Goal: Task Accomplishment & Management: Manage account settings

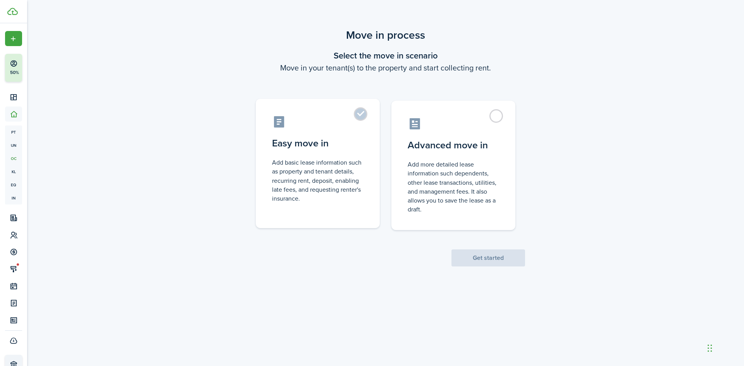
click at [326, 164] on control-radio-card-description "Add basic lease information such as property and tenant details, recurring rent…" at bounding box center [317, 180] width 91 height 45
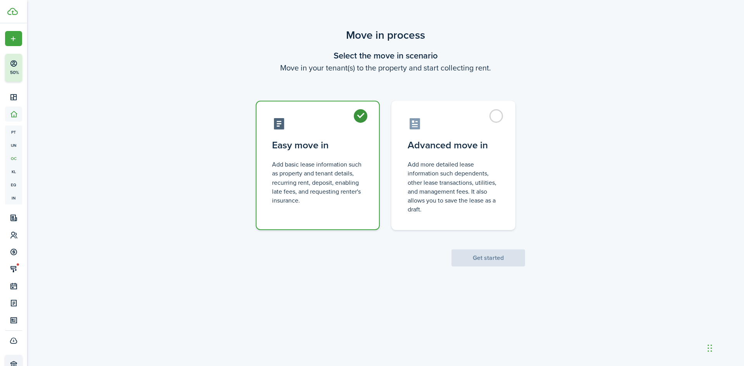
radio input "true"
click at [496, 260] on button "Get started" at bounding box center [488, 257] width 74 height 17
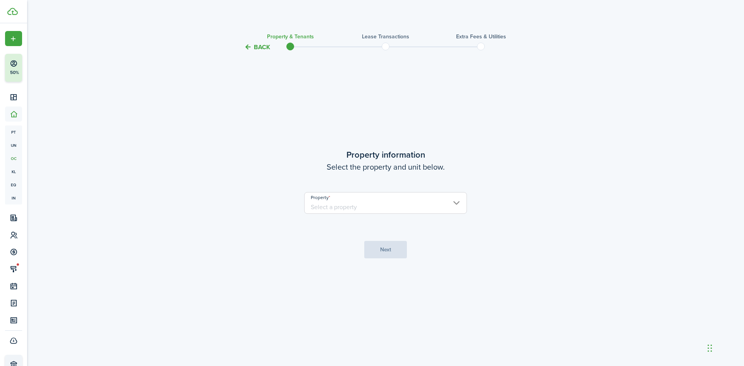
click at [360, 208] on input "Property" at bounding box center [385, 203] width 163 height 22
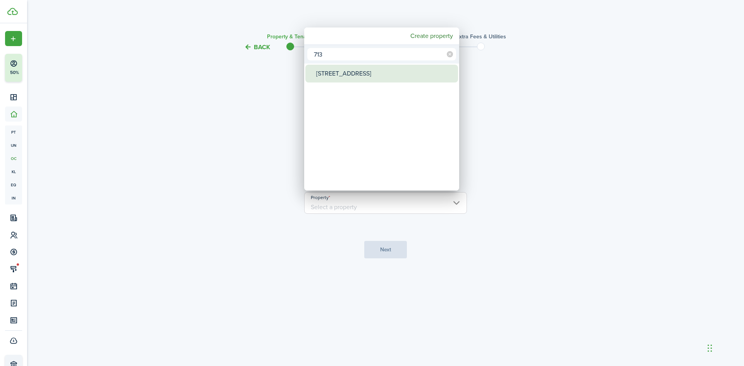
type input "713"
click at [350, 71] on div "[STREET_ADDRESS]" at bounding box center [384, 74] width 137 height 18
type input "[STREET_ADDRESS]"
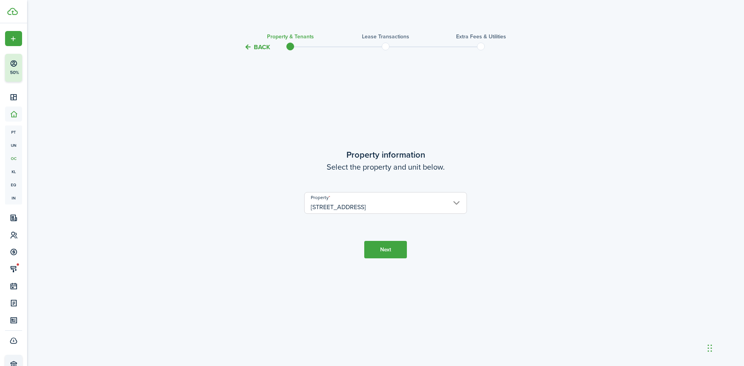
click at [389, 256] on button "Next" at bounding box center [385, 249] width 43 height 17
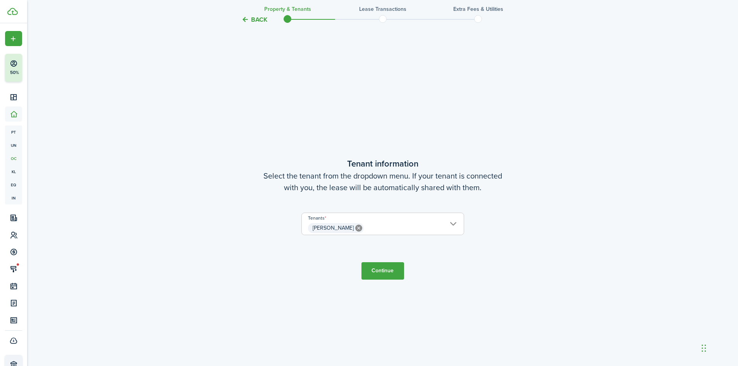
scroll to position [314, 0]
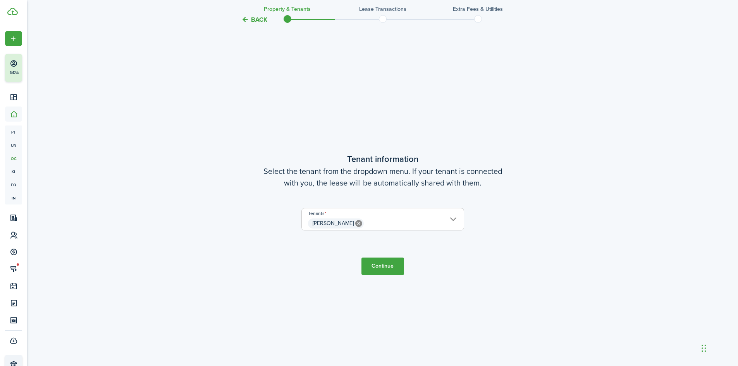
click at [451, 219] on span "[PERSON_NAME]" at bounding box center [383, 223] width 162 height 13
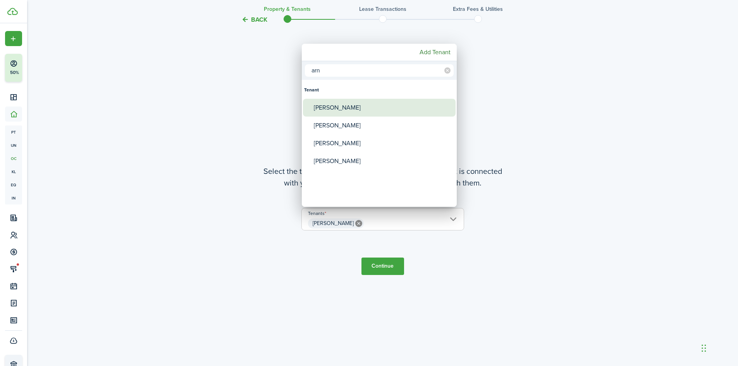
type input "arn"
click at [335, 109] on div "[PERSON_NAME]" at bounding box center [382, 108] width 137 height 18
click at [346, 107] on div "[PERSON_NAME]" at bounding box center [382, 108] width 137 height 18
type input "[PERSON_NAME], [PERSON_NAME]"
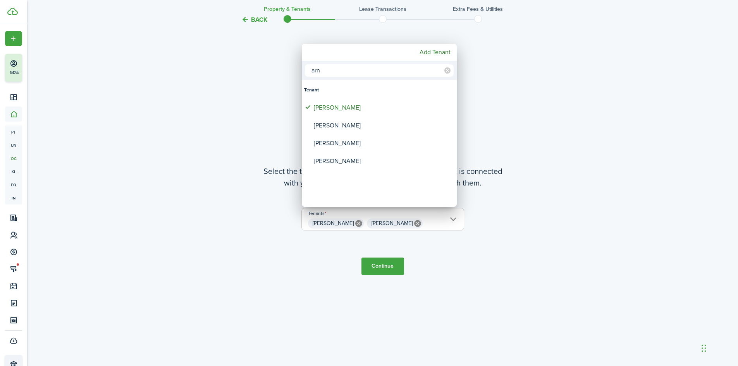
click at [383, 269] on div at bounding box center [369, 183] width 862 height 490
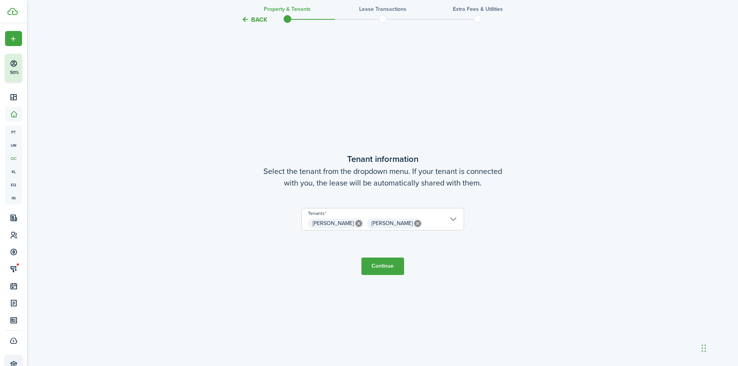
click at [383, 269] on button "Continue" at bounding box center [382, 266] width 43 height 17
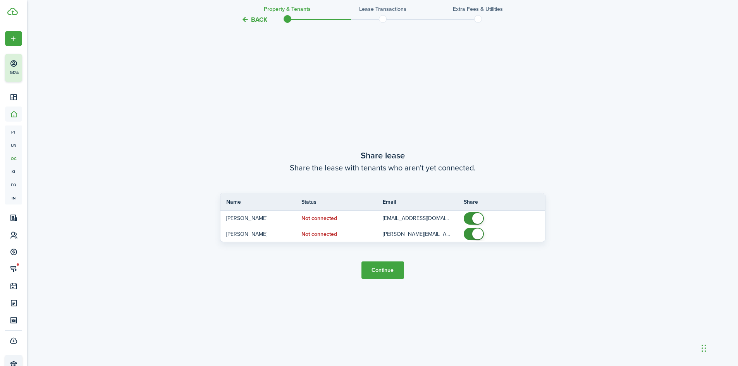
scroll to position [680, 0]
checkbox input "false"
click at [471, 219] on span at bounding box center [474, 218] width 8 height 12
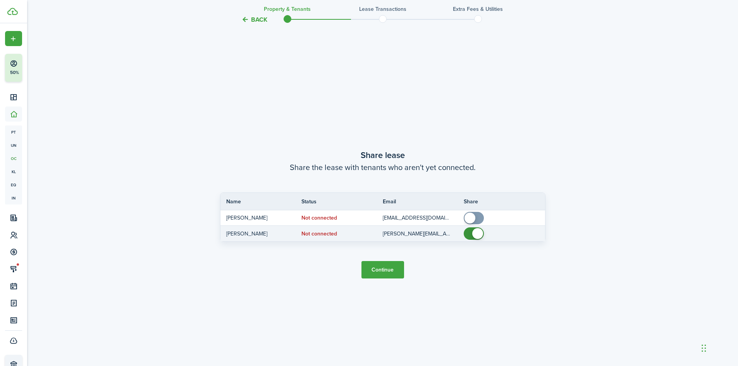
checkbox input "false"
click at [471, 235] on span at bounding box center [474, 233] width 8 height 12
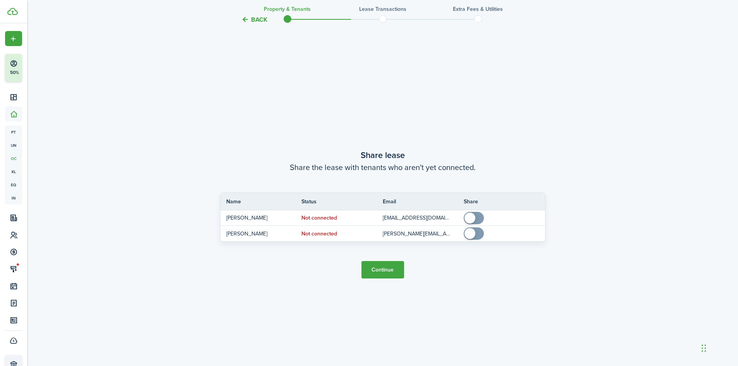
click at [388, 268] on button "Continue" at bounding box center [382, 269] width 43 height 17
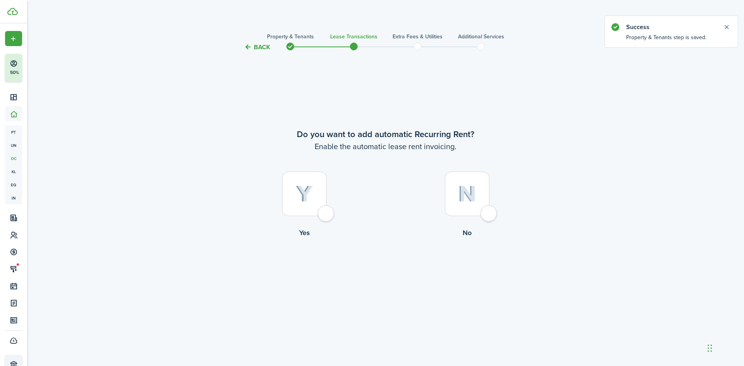
click at [321, 209] on div at bounding box center [304, 194] width 45 height 45
radio input "true"
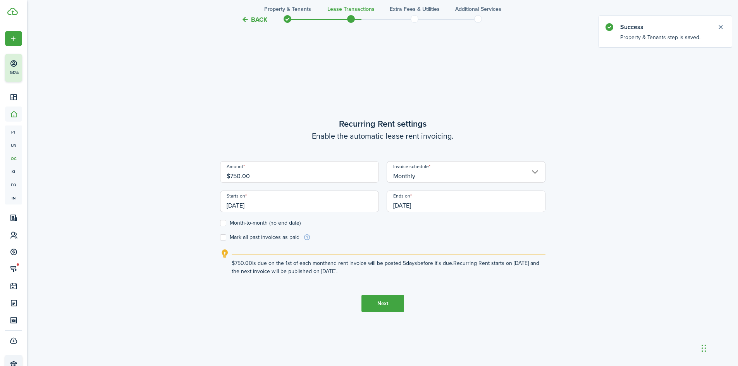
scroll to position [314, 0]
drag, startPoint x: 295, startPoint y: 172, endPoint x: 198, endPoint y: 171, distance: 97.2
click at [198, 171] on div "Back Property & Tenants Lease Transactions Extra fees & Utilities Additional Se…" at bounding box center [382, 55] width 449 height 684
click at [245, 200] on input "[DATE]" at bounding box center [299, 200] width 159 height 22
type input "$1,150.00"
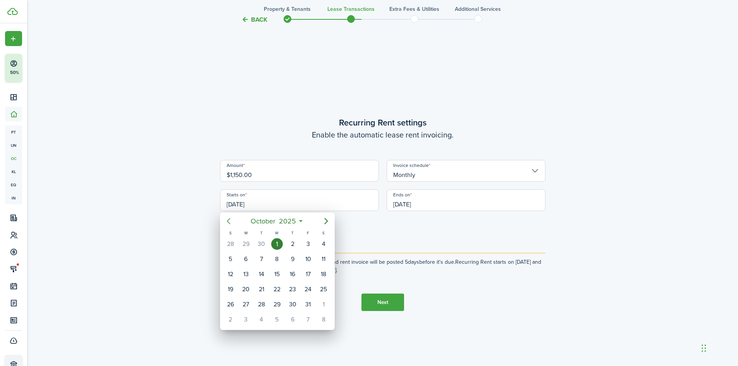
click at [230, 220] on icon "Previous page" at bounding box center [228, 220] width 9 height 9
click at [279, 258] on div "6" at bounding box center [277, 259] width 12 height 12
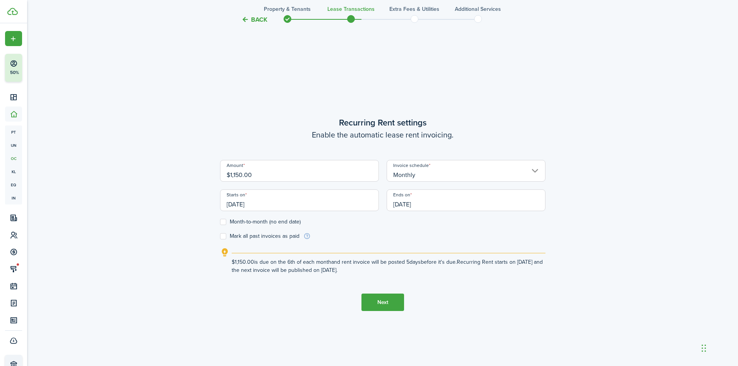
click at [420, 198] on input "[DATE]" at bounding box center [465, 200] width 159 height 22
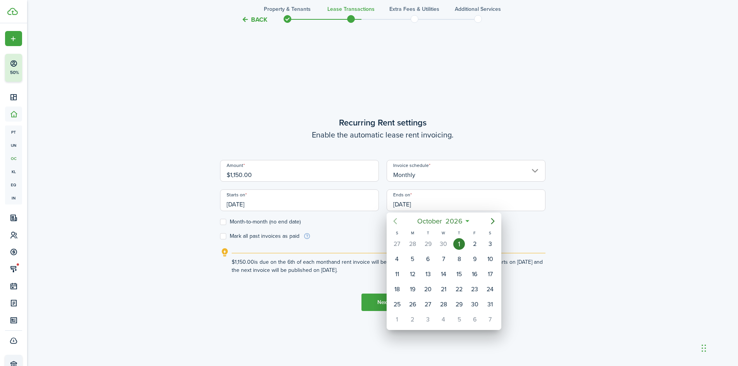
click at [393, 220] on icon "Previous page" at bounding box center [394, 220] width 9 height 9
click at [494, 221] on icon "Next page" at bounding box center [492, 220] width 9 height 9
click at [244, 202] on div at bounding box center [369, 183] width 862 height 490
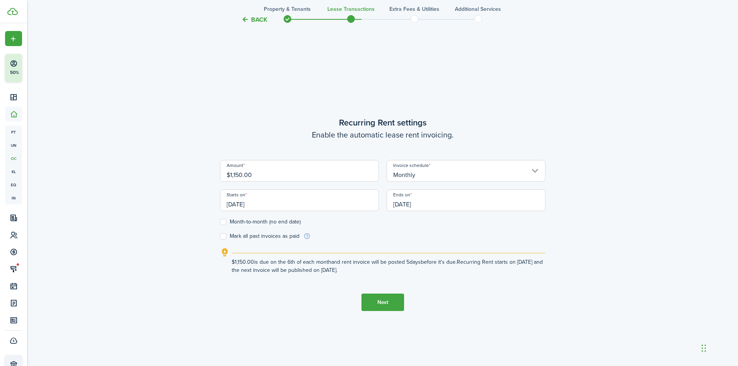
click at [244, 202] on input "[DATE]" at bounding box center [299, 200] width 159 height 22
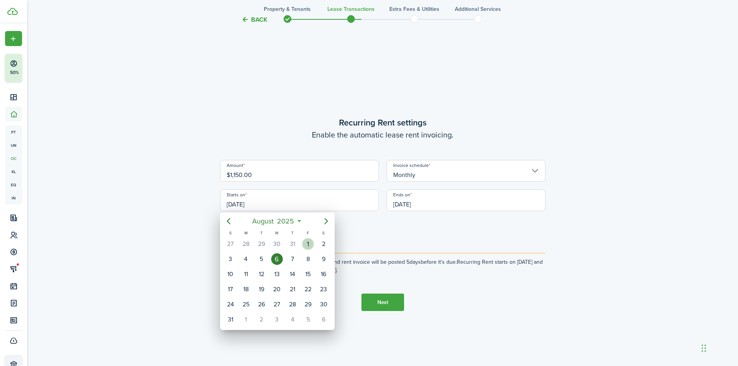
click at [311, 242] on div "1" at bounding box center [308, 244] width 12 height 12
type input "[DATE]"
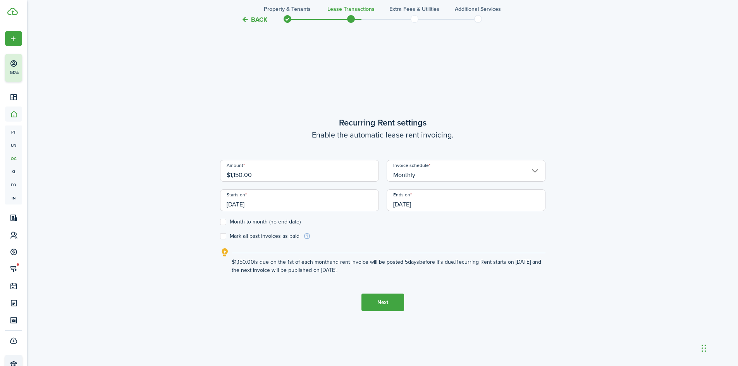
click at [417, 199] on input "[DATE]" at bounding box center [465, 200] width 159 height 22
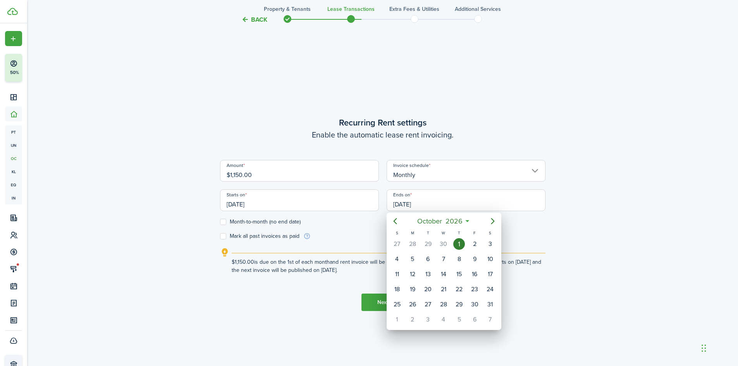
click at [462, 243] on div "1" at bounding box center [459, 244] width 12 height 12
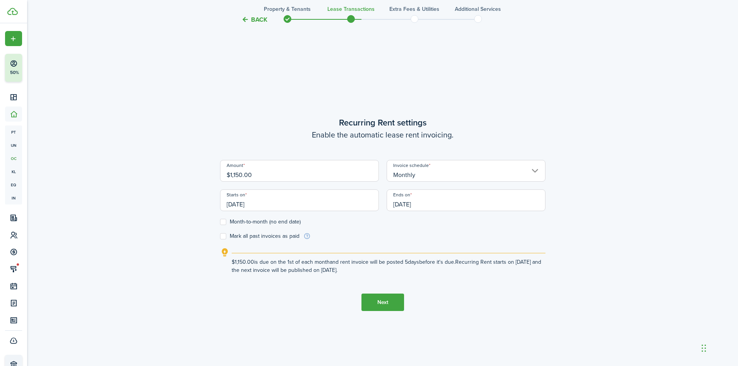
click at [226, 237] on label "Mark all past invoices as paid" at bounding box center [259, 236] width 79 height 6
click at [220, 237] on input "Mark all past invoices as paid" at bounding box center [220, 236] width 0 height 0
checkbox input "true"
click at [223, 222] on label "Month-to-month (no end date)" at bounding box center [260, 222] width 81 height 6
click at [220, 222] on input "Month-to-month (no end date)" at bounding box center [220, 222] width 0 height 0
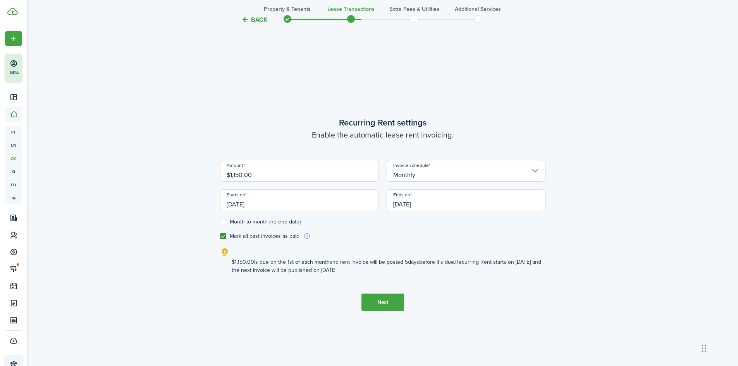
checkbox input "true"
click at [226, 235] on label "Mark all past invoices as paid" at bounding box center [259, 236] width 79 height 6
click at [220, 236] on input "Mark all past invoices as paid" at bounding box center [220, 236] width 0 height 0
checkbox input "false"
click at [382, 301] on button "Next" at bounding box center [382, 302] width 43 height 17
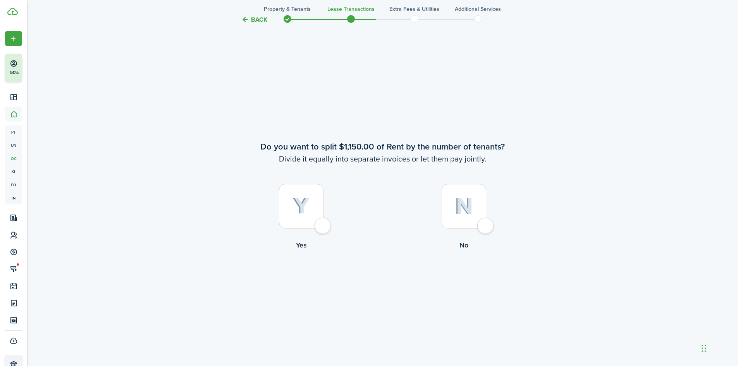
scroll to position [680, 0]
click at [481, 221] on div at bounding box center [463, 204] width 45 height 45
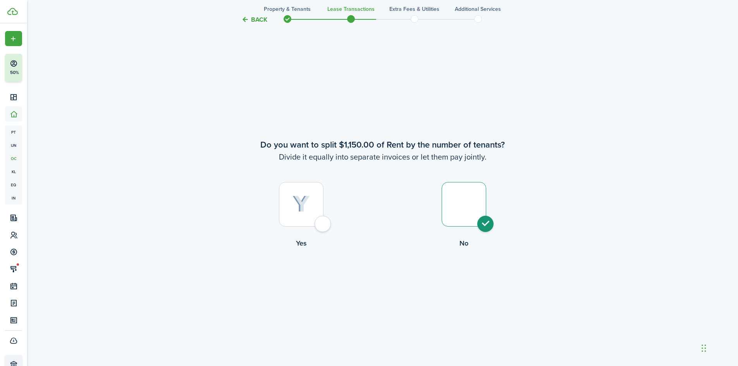
radio input "true"
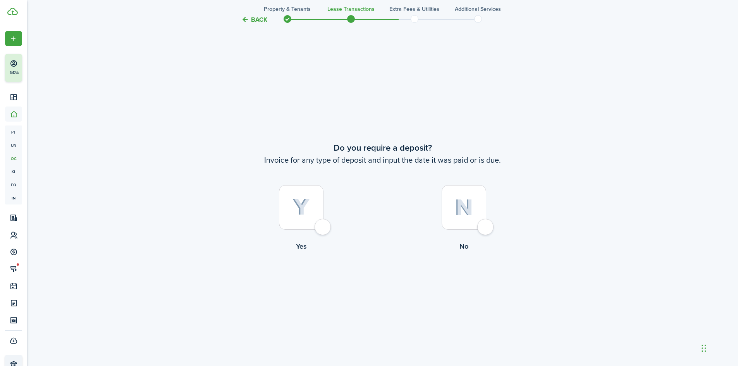
scroll to position [1046, 0]
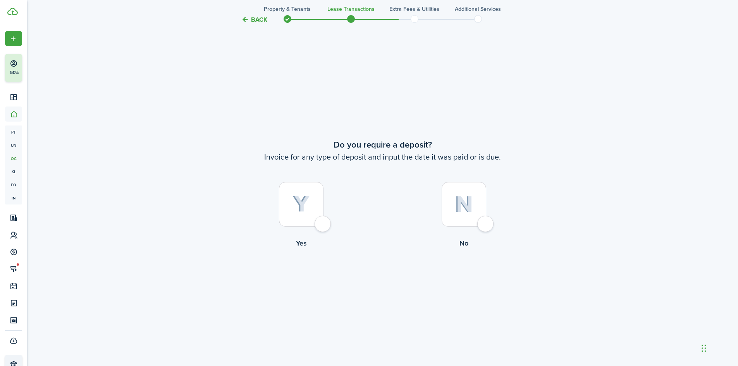
click at [319, 224] on div at bounding box center [301, 204] width 45 height 45
radio input "true"
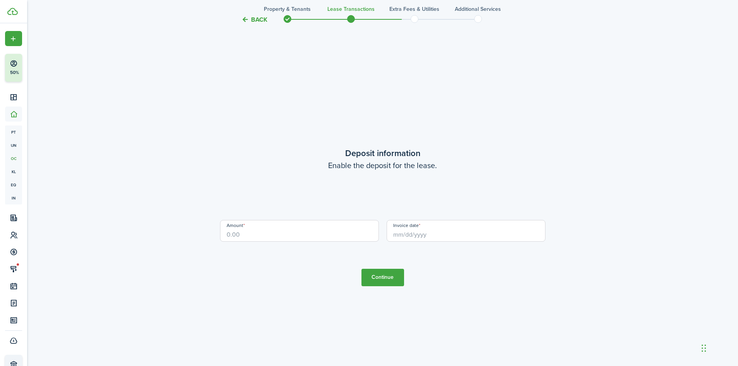
scroll to position [1412, 0]
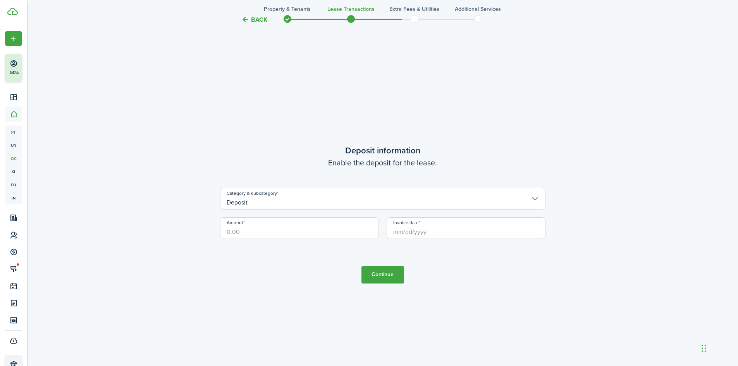
click at [314, 232] on input "Amount" at bounding box center [299, 228] width 159 height 22
click at [421, 230] on input "Invoice date" at bounding box center [465, 228] width 159 height 22
type input "$1,150.00"
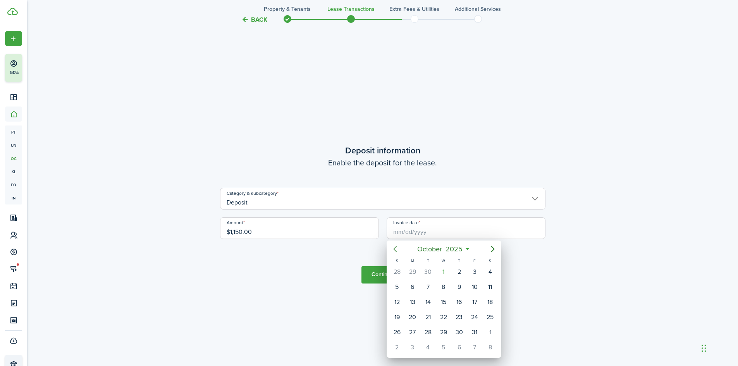
click at [397, 250] on icon "Previous page" at bounding box center [394, 248] width 9 height 9
click at [488, 248] on icon "Next page" at bounding box center [492, 248] width 9 height 9
click at [441, 289] on div "6" at bounding box center [444, 287] width 12 height 12
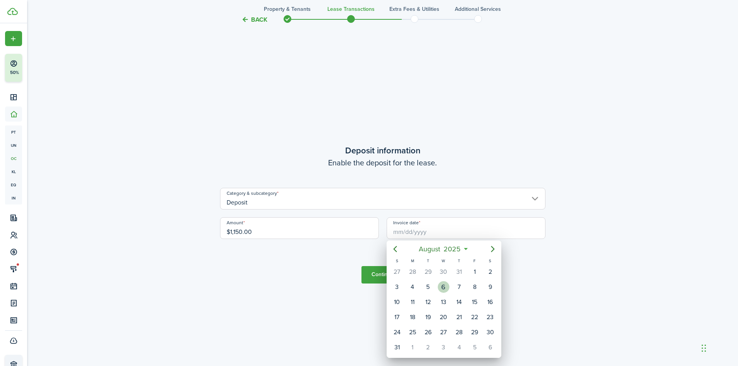
type input "[DATE]"
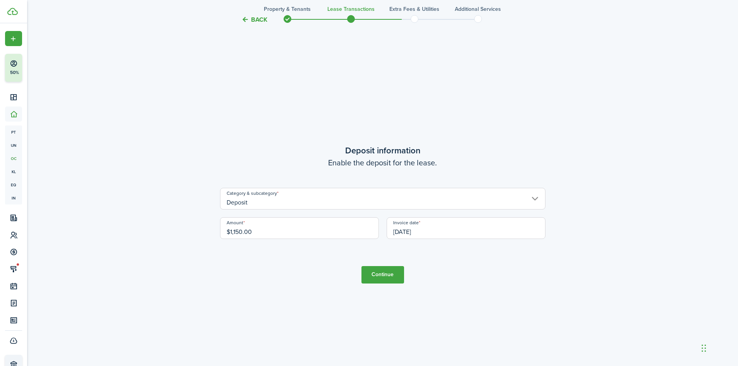
click at [387, 276] on button "Continue" at bounding box center [382, 274] width 43 height 17
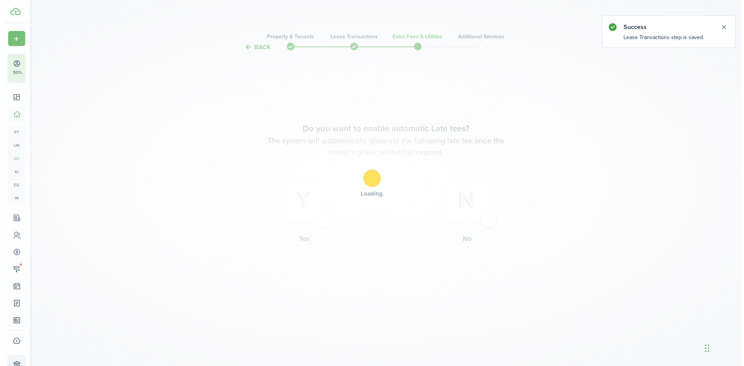
scroll to position [0, 0]
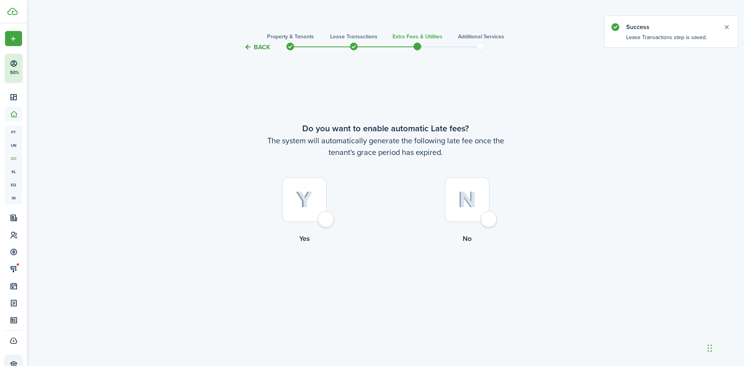
click at [326, 219] on div at bounding box center [304, 199] width 45 height 45
radio input "true"
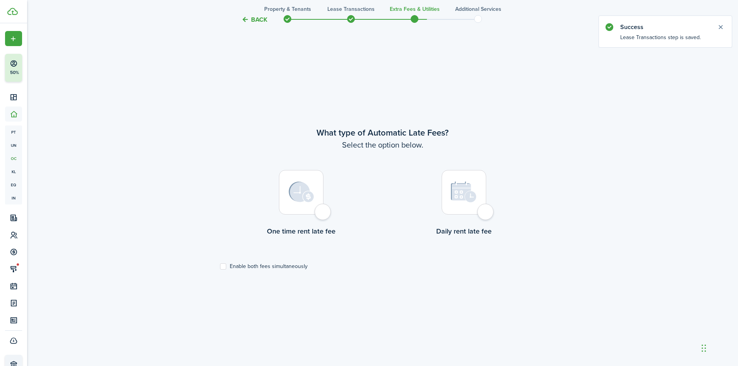
scroll to position [314, 0]
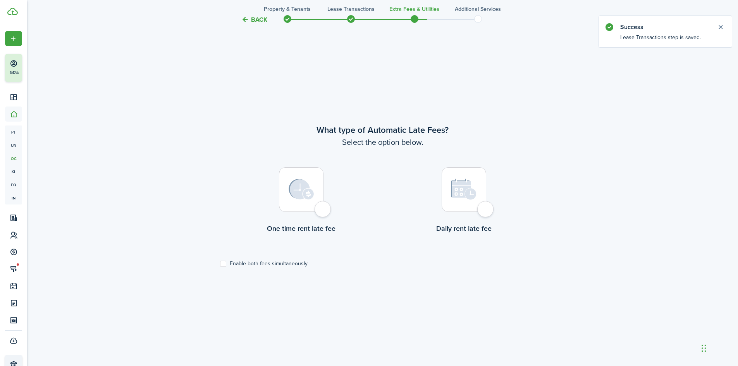
click at [323, 212] on div at bounding box center [301, 189] width 45 height 45
radio input "true"
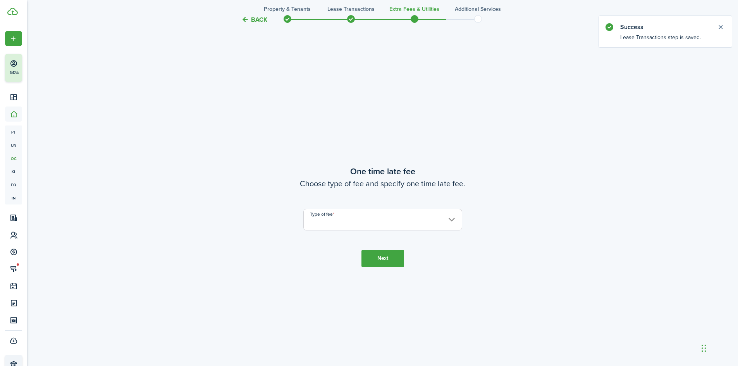
scroll to position [680, 0]
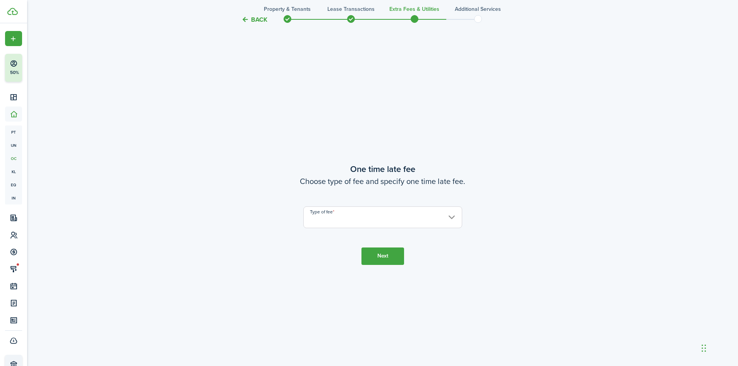
click at [325, 215] on input "Type of fee" at bounding box center [382, 217] width 159 height 22
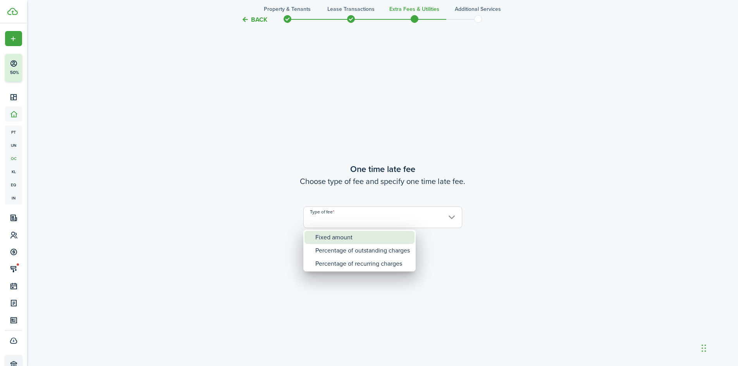
click at [325, 237] on div "Fixed amount" at bounding box center [362, 237] width 94 height 13
type input "Fixed amount"
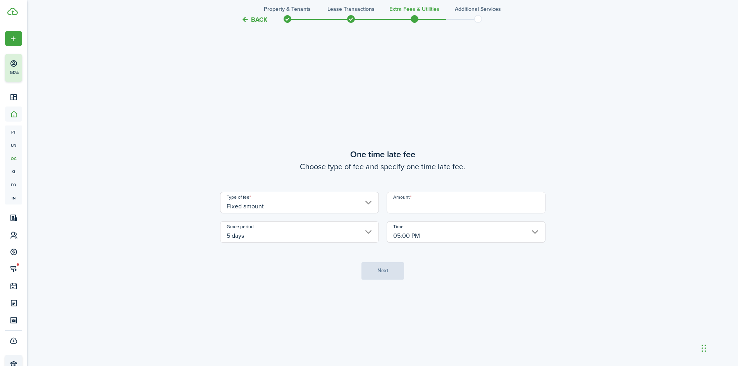
click at [447, 205] on input "Amount" at bounding box center [465, 203] width 159 height 22
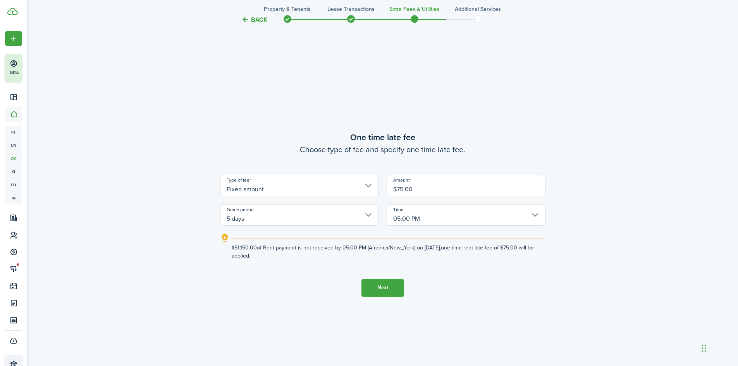
type input "$75.00"
click at [387, 283] on button "Next" at bounding box center [382, 287] width 43 height 17
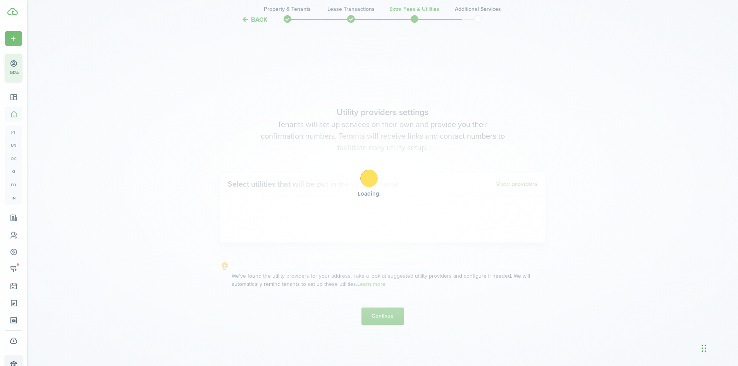
scroll to position [1046, 0]
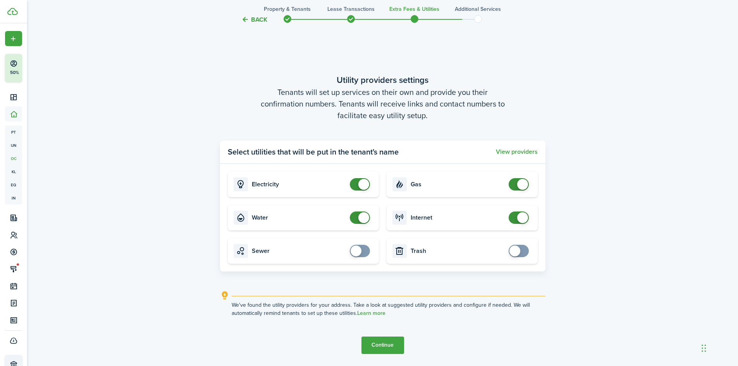
click at [380, 344] on button "Continue" at bounding box center [382, 345] width 43 height 17
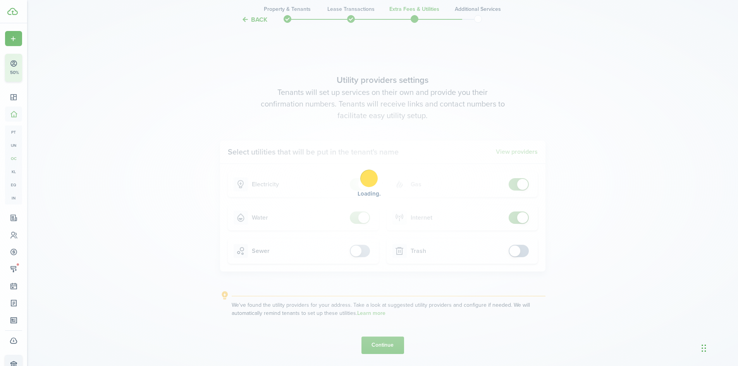
scroll to position [0, 0]
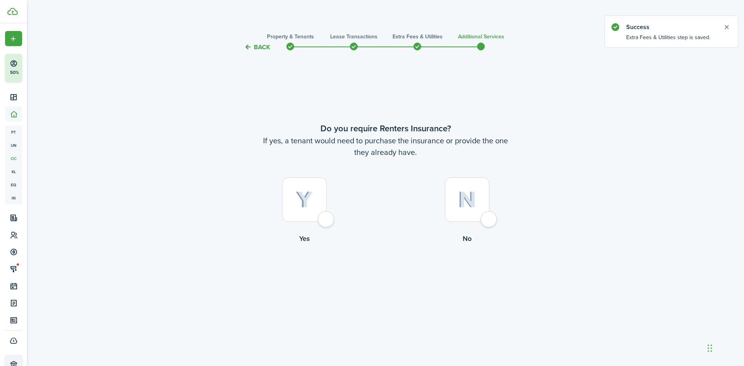
click at [486, 216] on div at bounding box center [467, 199] width 45 height 45
radio input "true"
click at [368, 275] on button "Complete move in" at bounding box center [385, 275] width 57 height 17
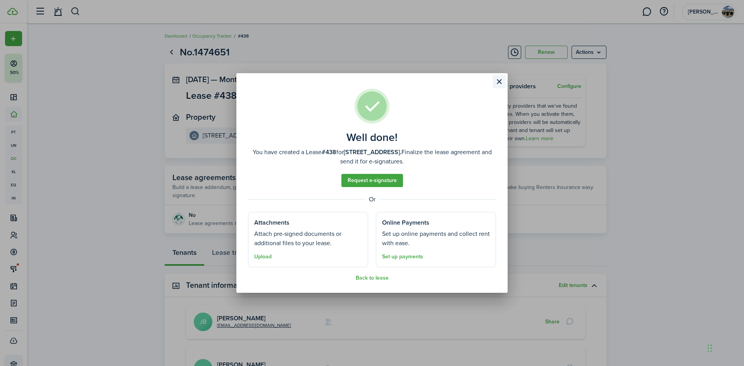
click at [499, 79] on button "Close modal" at bounding box center [498, 81] width 13 height 13
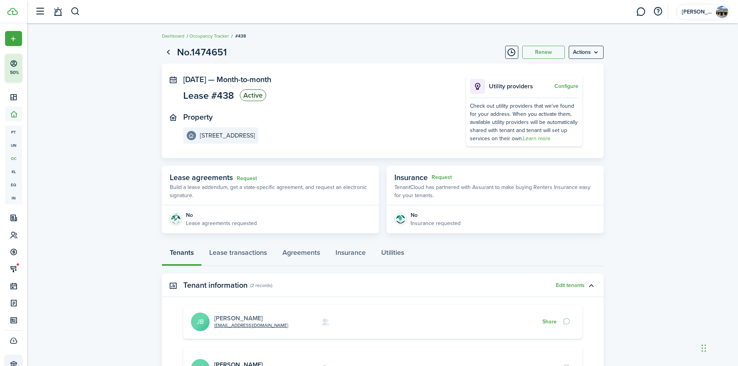
click at [244, 318] on link "[PERSON_NAME]" at bounding box center [238, 318] width 48 height 9
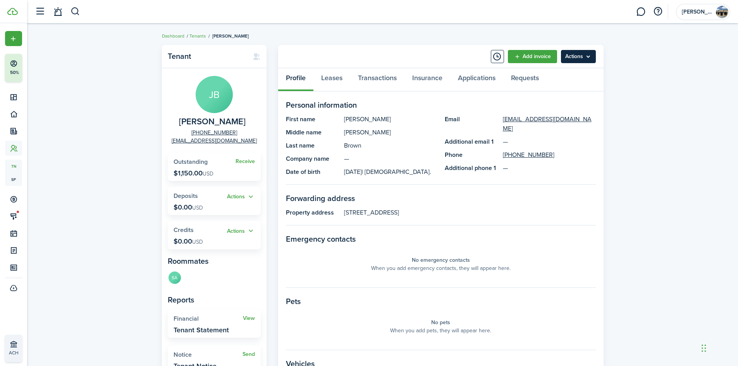
click at [576, 53] on menu-btn "Actions" at bounding box center [578, 56] width 35 height 13
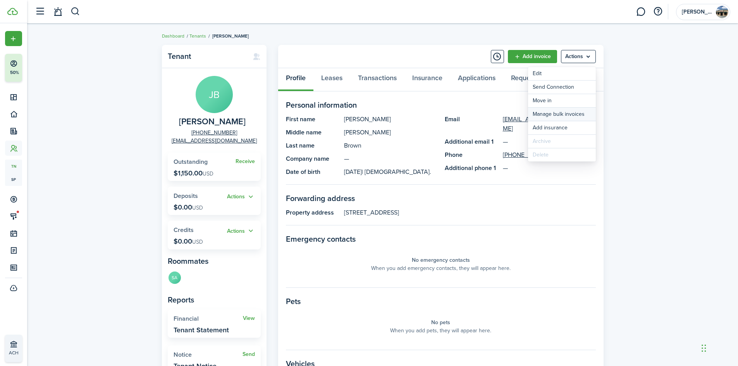
click at [572, 112] on link "Manage bulk invoices" at bounding box center [562, 114] width 68 height 13
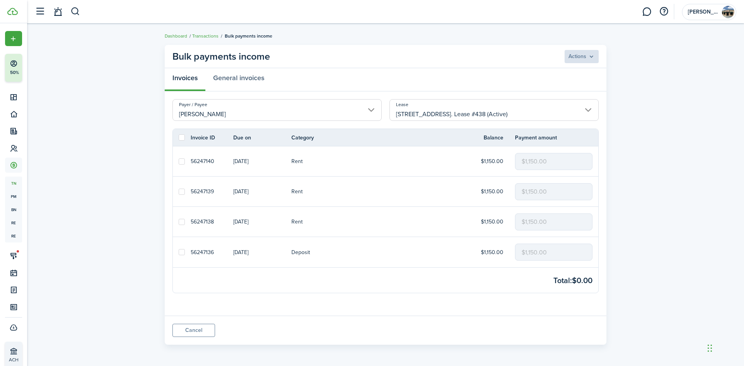
click at [184, 254] on label at bounding box center [182, 252] width 6 height 6
click at [179, 252] on input "checkbox" at bounding box center [178, 252] width 0 height 0
checkbox input "true"
click at [183, 221] on label at bounding box center [182, 222] width 6 height 6
click at [179, 222] on input "checkbox" at bounding box center [178, 222] width 0 height 0
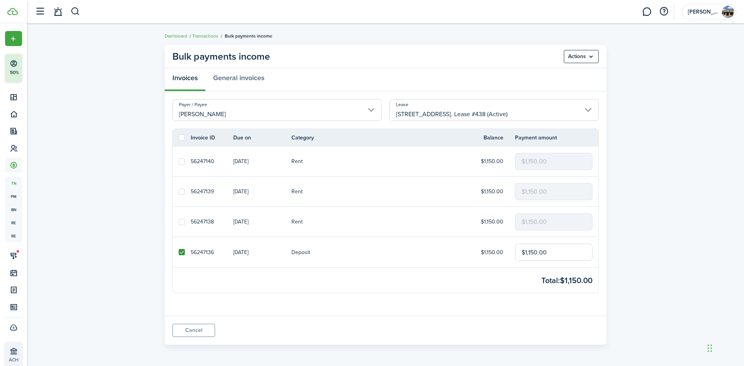
checkbox input "true"
click at [572, 53] on menu-btn "Actions" at bounding box center [580, 56] width 35 height 13
click at [564, 72] on button "Record as paid" at bounding box center [565, 73] width 68 height 13
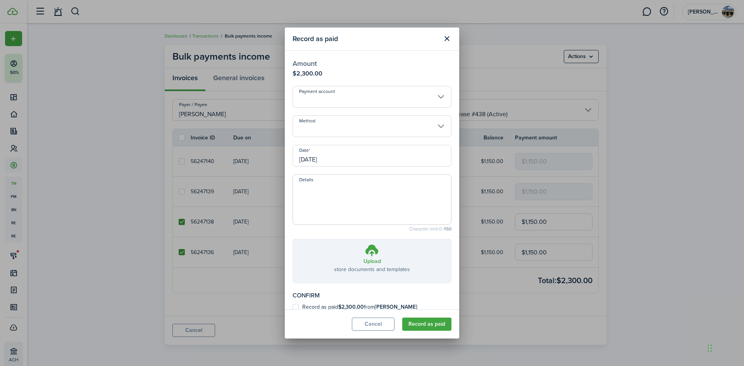
click at [345, 91] on input "Payment account" at bounding box center [371, 97] width 159 height 22
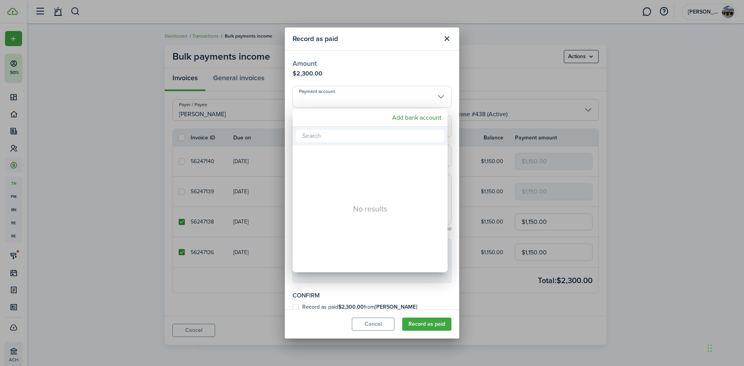
click at [345, 95] on div at bounding box center [371, 183] width 867 height 490
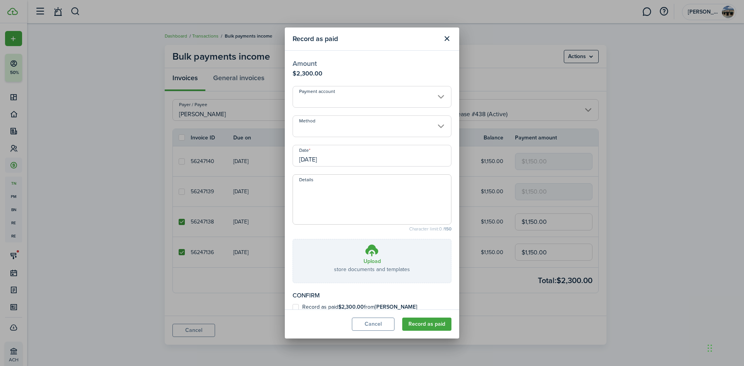
click at [350, 155] on input "[DATE]" at bounding box center [371, 156] width 159 height 22
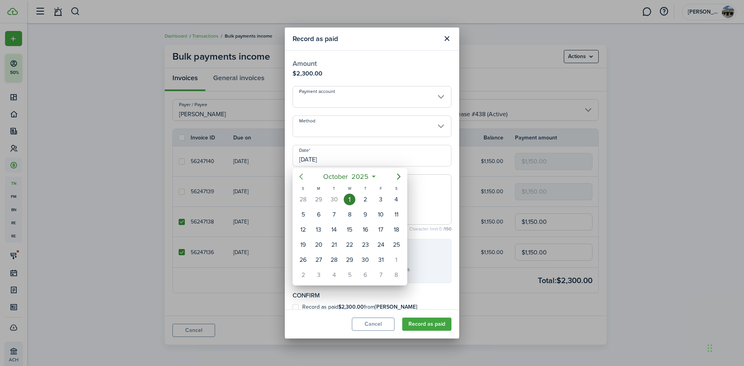
click at [305, 177] on icon "Previous page" at bounding box center [300, 176] width 9 height 9
click at [350, 213] on div "6" at bounding box center [349, 215] width 12 height 12
type input "[DATE]"
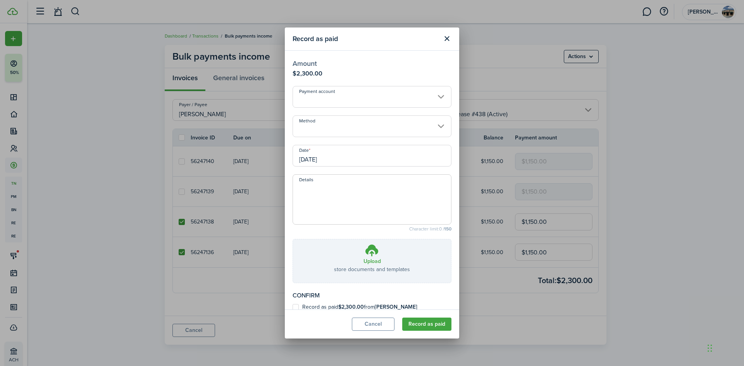
click at [314, 302] on modal-body "Amount $2,300.00 Payment account Method Date [DATE] Details Character limit: 0 …" at bounding box center [372, 180] width 174 height 259
click at [299, 307] on label "Record as paid $2,300.00 from [PERSON_NAME]" at bounding box center [354, 307] width 125 height 6
click at [292, 307] on input "Record as paid $2,300.00 from [PERSON_NAME]" at bounding box center [292, 307] width 0 height 0
checkbox input "true"
click at [421, 323] on button "Record as paid" at bounding box center [426, 324] width 49 height 13
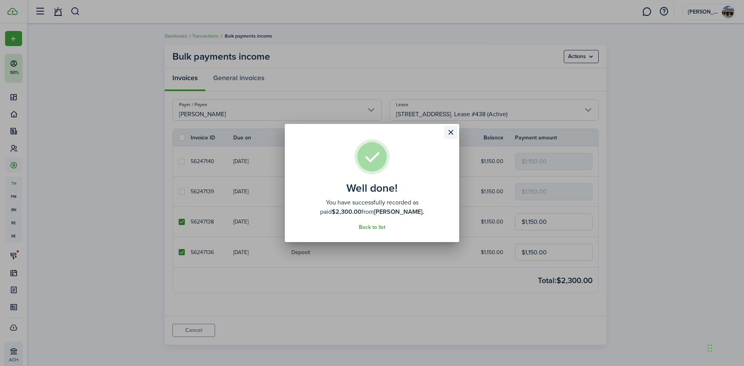
click at [451, 131] on button "Close modal" at bounding box center [450, 132] width 13 height 13
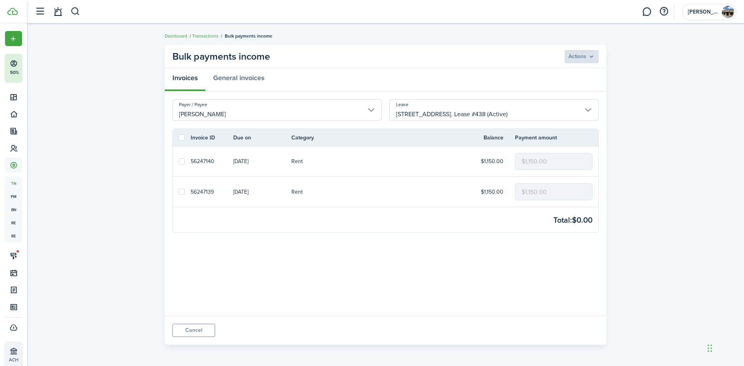
click at [183, 191] on label at bounding box center [182, 192] width 6 height 6
click at [179, 192] on input "checkbox" at bounding box center [178, 192] width 0 height 0
checkbox input "true"
click at [572, 52] on menu-btn "Actions" at bounding box center [580, 56] width 35 height 13
click at [548, 75] on button "Record as paid" at bounding box center [565, 73] width 68 height 13
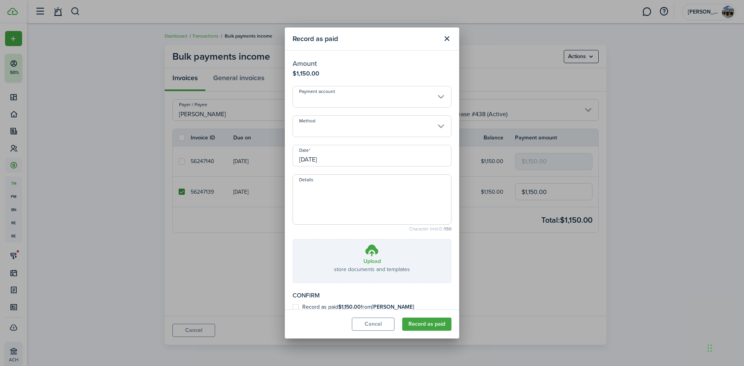
click at [352, 156] on input "[DATE]" at bounding box center [371, 156] width 159 height 22
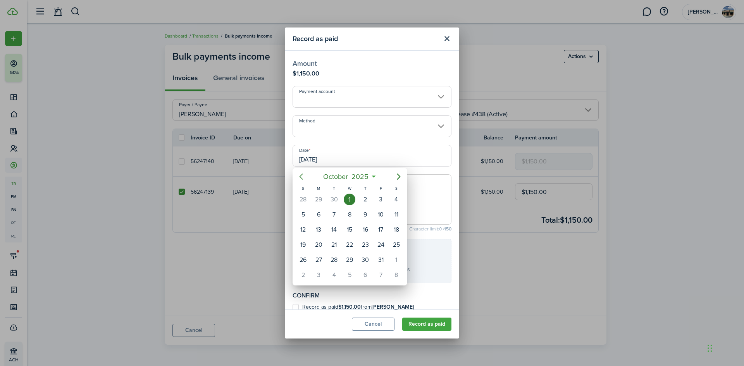
click at [299, 175] on icon "Previous page" at bounding box center [300, 176] width 9 height 9
click at [350, 198] on div "3" at bounding box center [349, 200] width 12 height 12
type input "[DATE]"
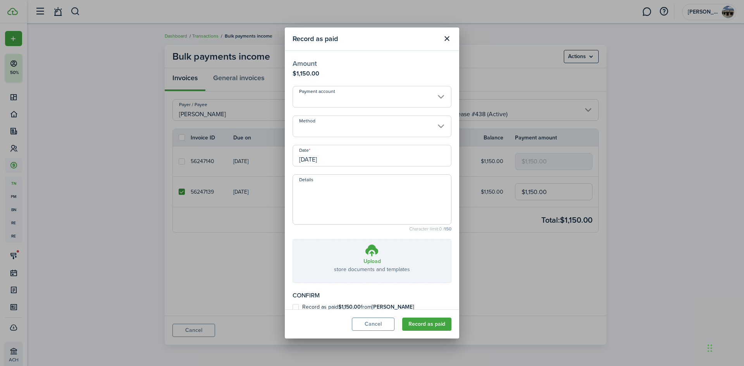
click at [310, 304] on label "Record as paid $1,150.00 from [PERSON_NAME]" at bounding box center [353, 307] width 122 height 6
click at [292, 307] on input "Record as paid $1,150.00 from [PERSON_NAME]" at bounding box center [292, 307] width 0 height 0
checkbox input "true"
click at [419, 318] on button "Record as paid" at bounding box center [426, 324] width 49 height 13
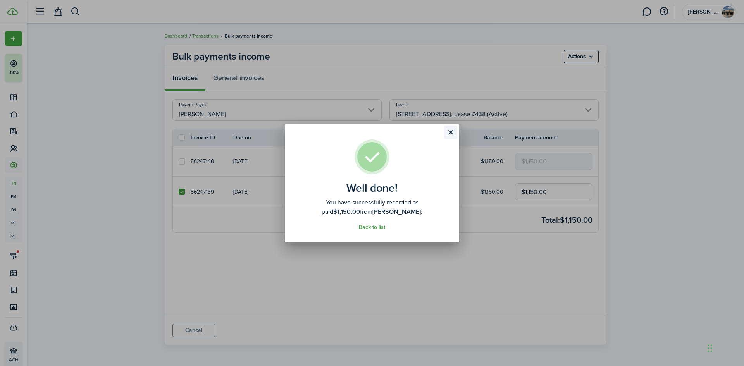
click at [450, 129] on button "Close modal" at bounding box center [450, 132] width 13 height 13
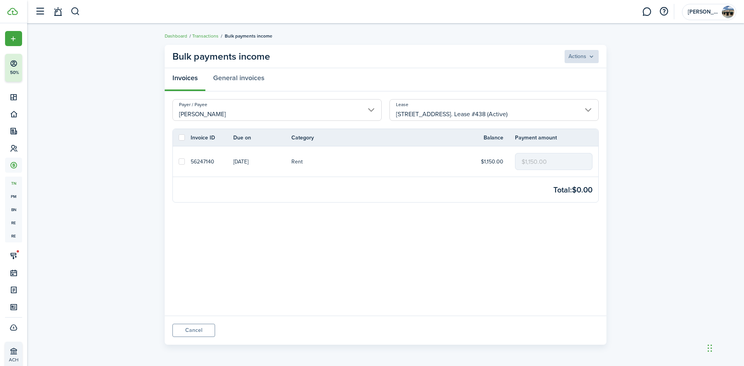
click at [128, 184] on bulk-payment "Bulk payments income Actions Invoices General invoices Payer / Payee [PERSON_NA…" at bounding box center [385, 194] width 716 height 307
click at [75, 10] on button "button" at bounding box center [75, 11] width 10 height 13
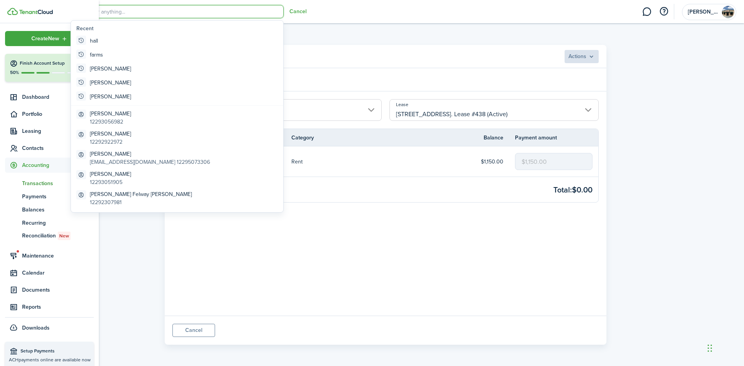
click at [28, 10] on img at bounding box center [36, 12] width 34 height 5
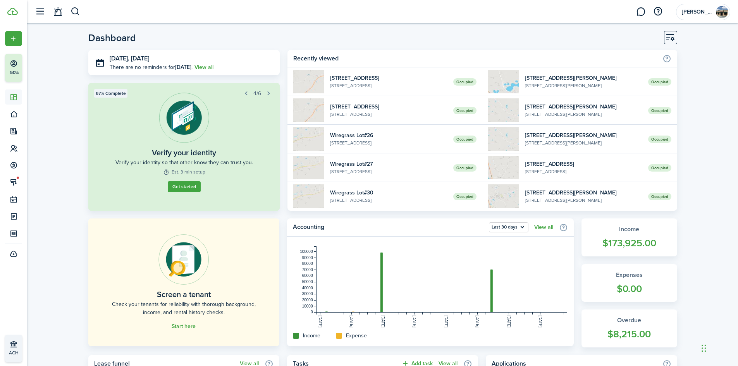
scroll to position [310, 0]
